Goal: Task Accomplishment & Management: Use online tool/utility

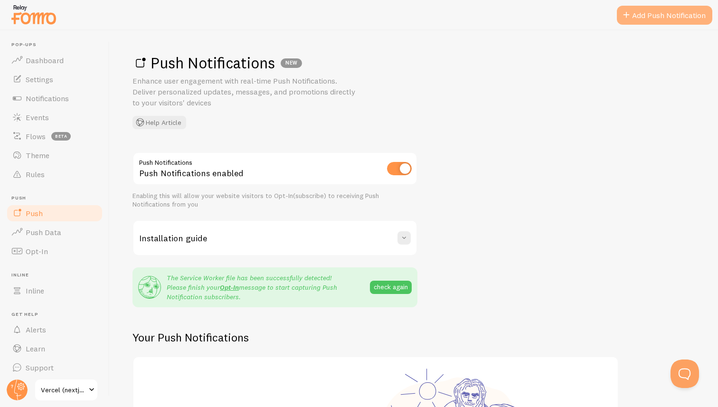
click at [662, 11] on link "Add Push Notification" at bounding box center [664, 15] width 95 height 19
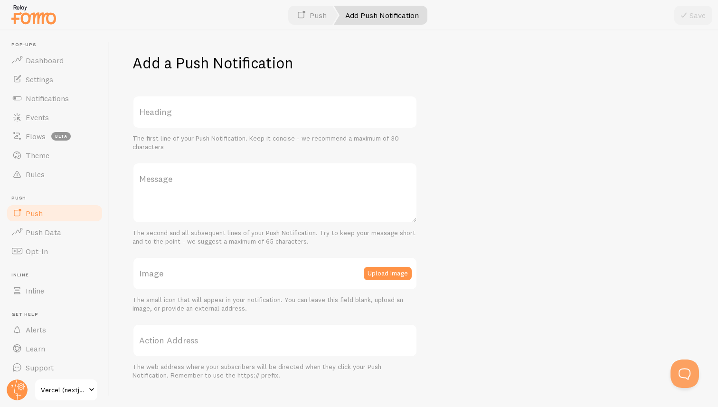
scroll to position [18, 0]
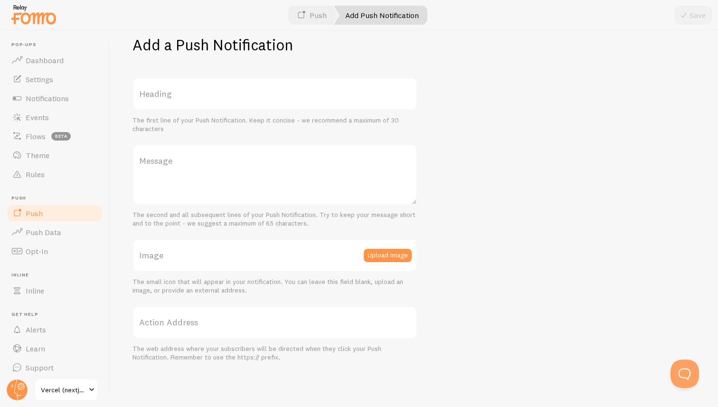
click at [450, 170] on div "Add a Push Notification Heading The first line of your Push Notification. Keep …" at bounding box center [414, 218] width 608 height 376
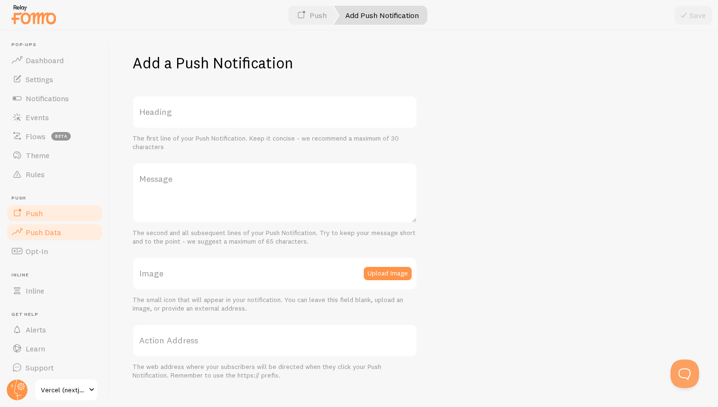
click at [47, 235] on span "Push Data" at bounding box center [44, 231] width 36 height 9
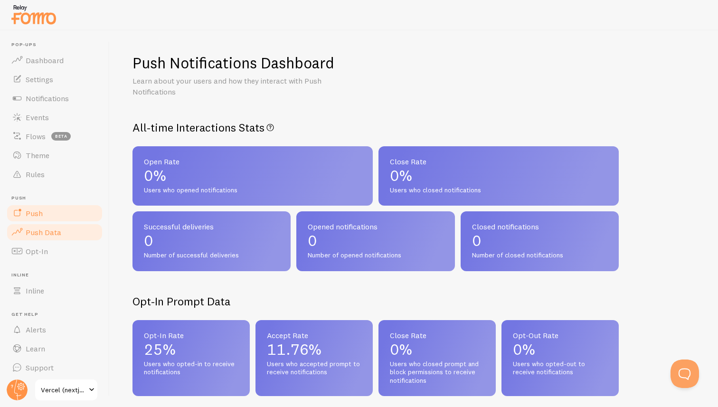
click at [44, 218] on link "Push" at bounding box center [55, 213] width 98 height 19
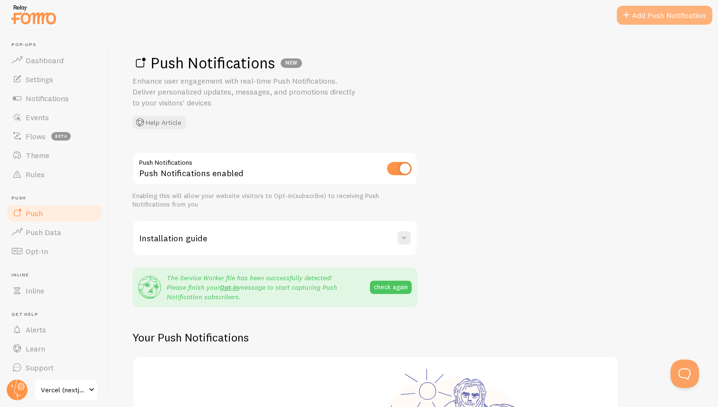
click at [658, 18] on link "Add Push Notification" at bounding box center [664, 15] width 95 height 19
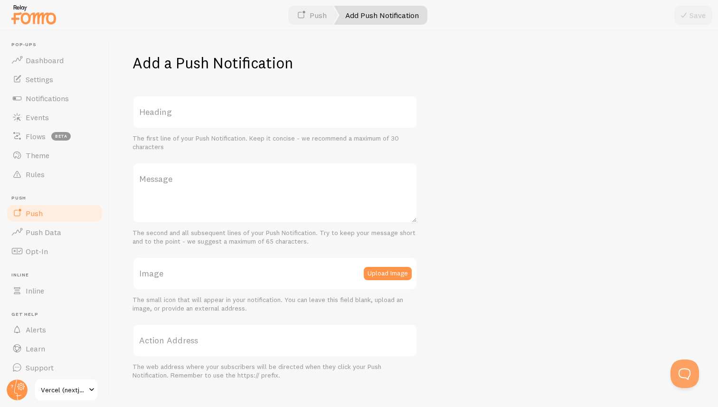
click at [305, 105] on label "Heading" at bounding box center [274, 111] width 285 height 33
click at [305, 105] on input "Heading" at bounding box center [274, 111] width 285 height 33
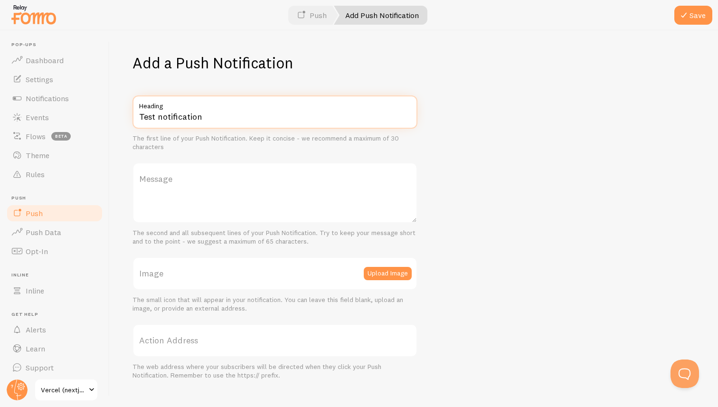
type input "Test notification"
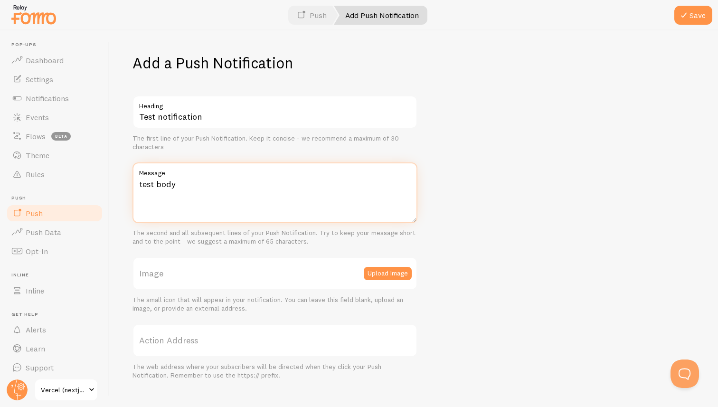
type textarea "test body"
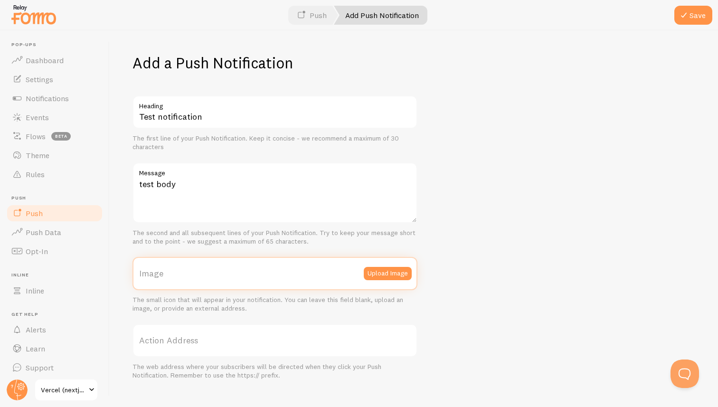
paste input "[URL][DOMAIN_NAME]"
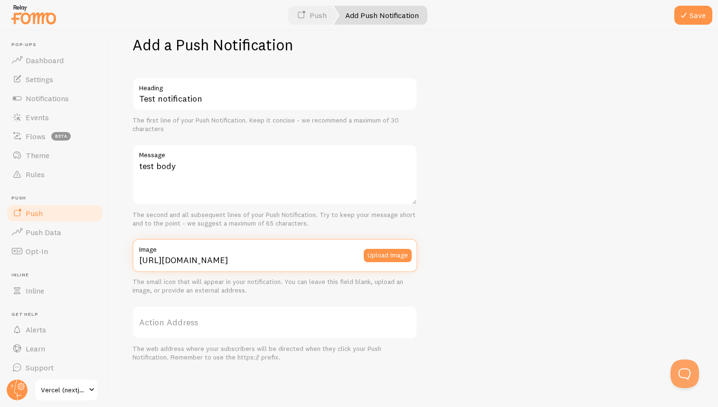
type input "[URL][DOMAIN_NAME]"
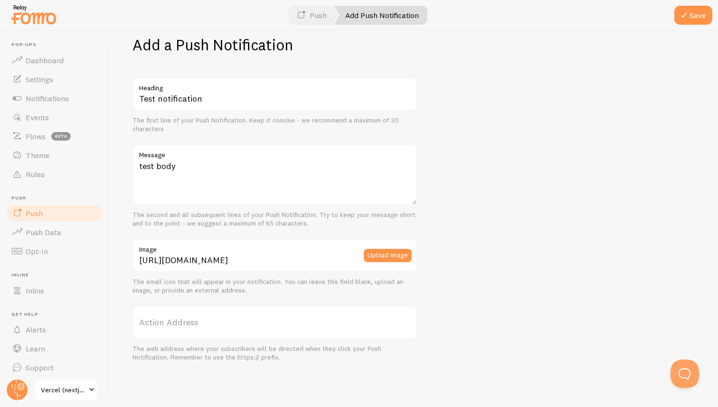
click at [190, 326] on label "Action Address" at bounding box center [274, 322] width 285 height 33
click at [190, 326] on input "Action Address" at bounding box center [274, 322] width 285 height 33
click at [685, 15] on span at bounding box center [683, 14] width 11 height 11
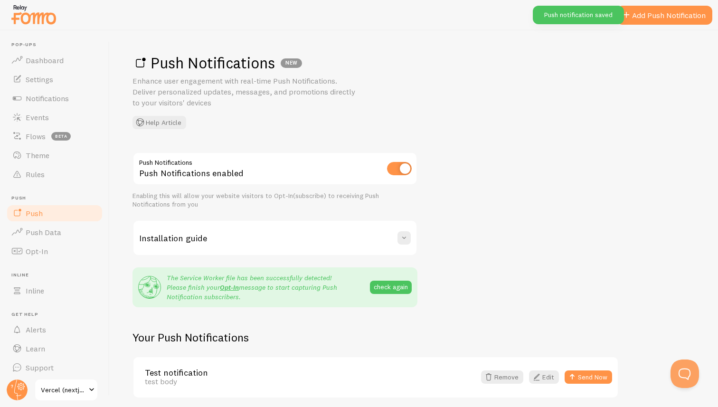
scroll to position [37, 0]
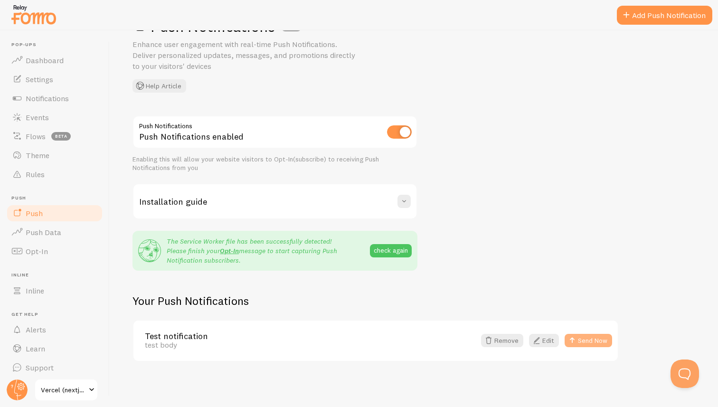
click at [580, 337] on button "Send Now" at bounding box center [587, 340] width 47 height 13
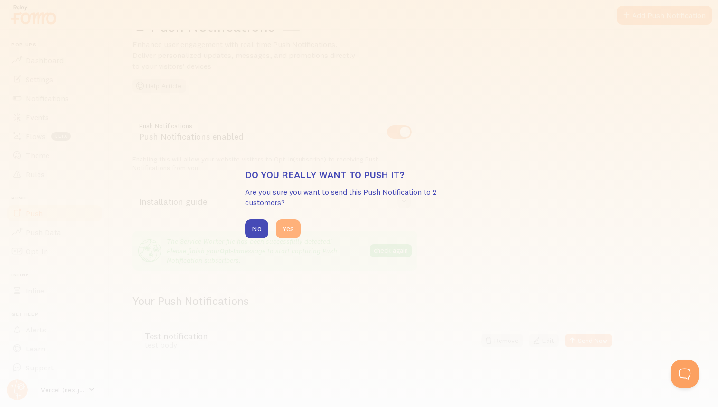
click at [281, 226] on button "Yes" at bounding box center [288, 228] width 25 height 19
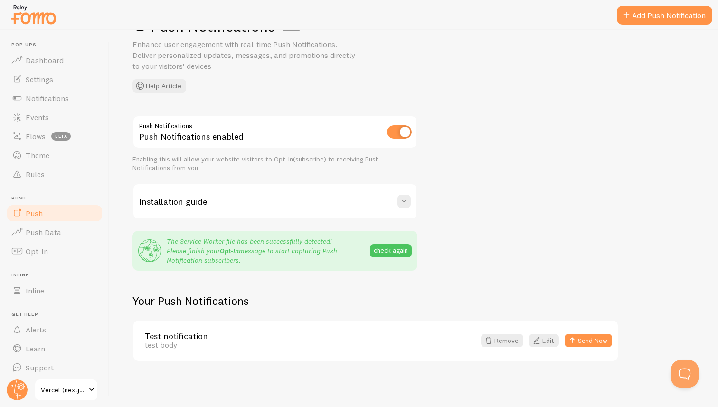
click at [523, 87] on div "Push Notifications NEW Enhance user engagement with real-time Push Notification…" at bounding box center [413, 55] width 562 height 76
click at [577, 341] on span at bounding box center [571, 340] width 11 height 11
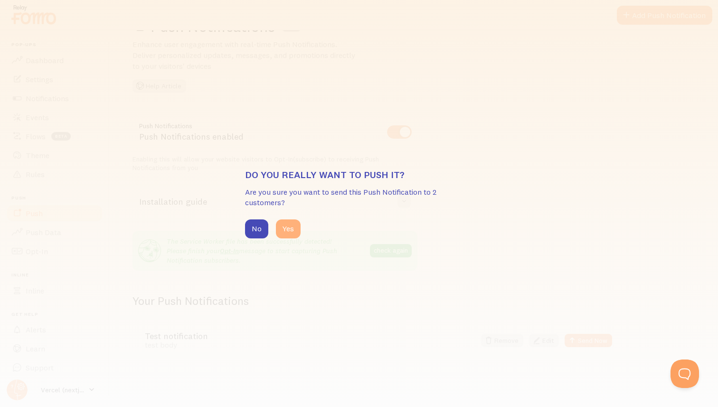
click at [290, 222] on button "Yes" at bounding box center [288, 228] width 25 height 19
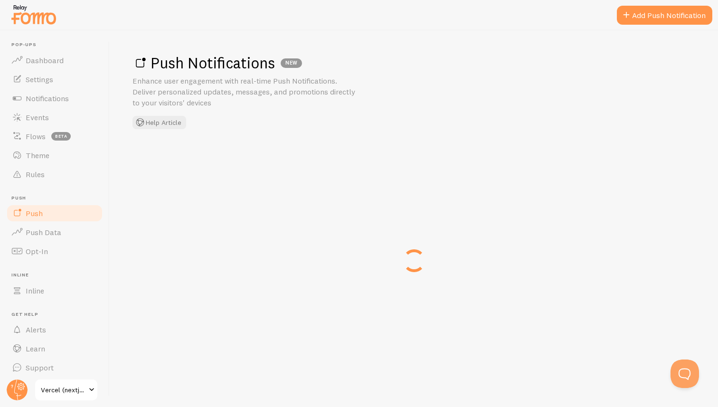
scroll to position [0, 0]
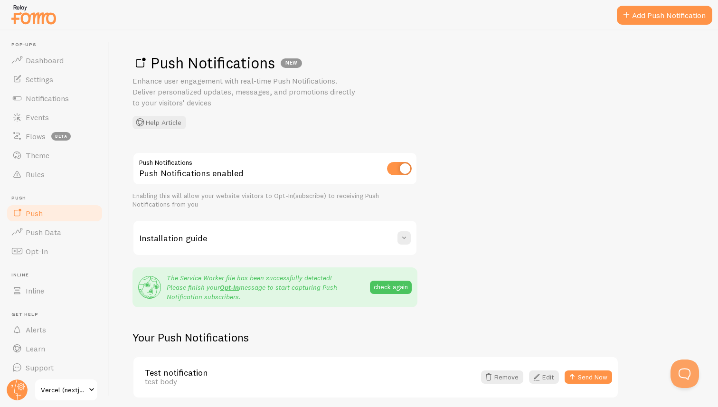
click at [458, 124] on div "Push Notifications NEW Enhance user engagement with real-time Push Notification…" at bounding box center [413, 91] width 562 height 76
